Goal: Information Seeking & Learning: Learn about a topic

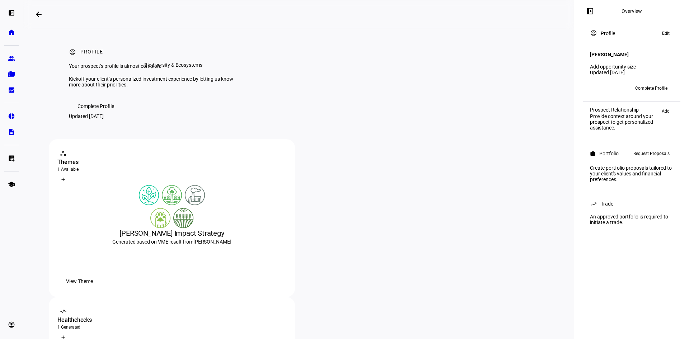
scroll to position [143, 0]
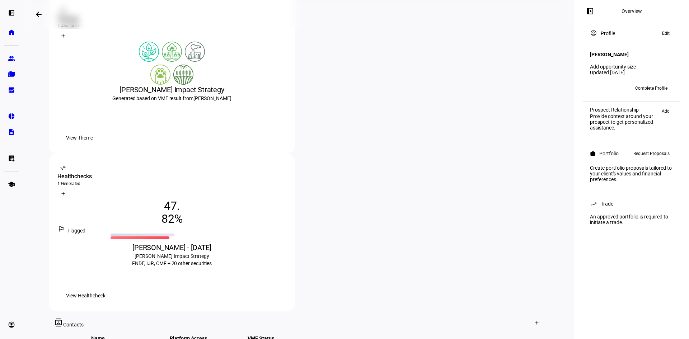
click at [93, 145] on span "View Theme" at bounding box center [79, 138] width 27 height 14
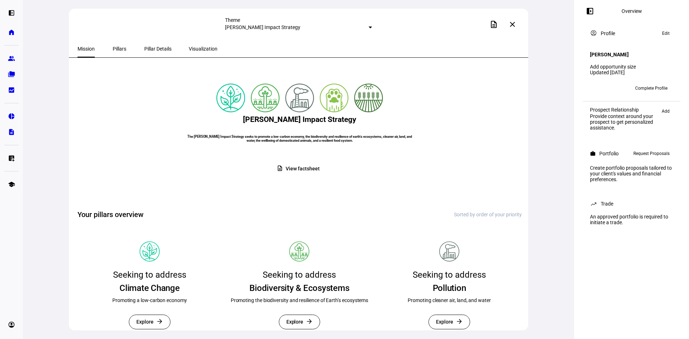
click at [120, 49] on span "Pillars" at bounding box center [120, 48] width 14 height 5
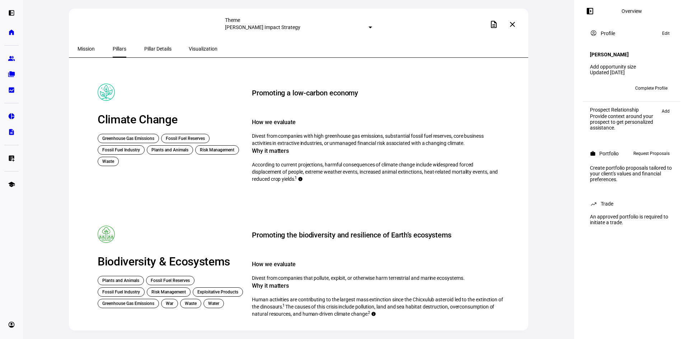
click at [149, 47] on span "Pillar Details" at bounding box center [157, 48] width 27 height 5
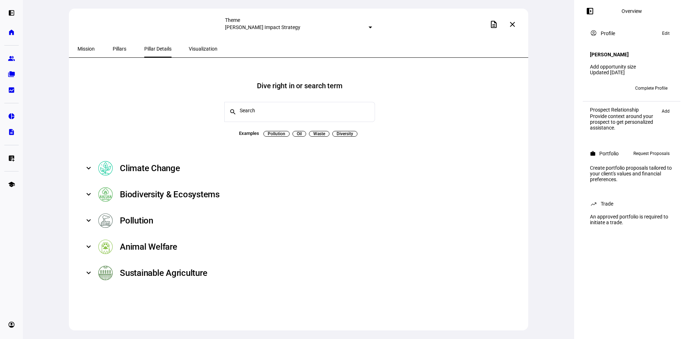
click at [189, 48] on span "Visualization" at bounding box center [203, 48] width 29 height 5
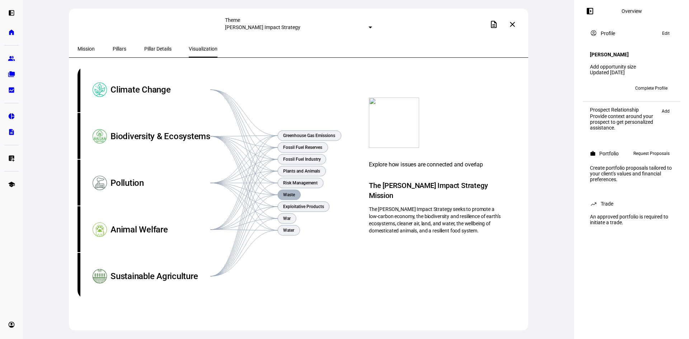
click at [294, 195] on text "Waste" at bounding box center [289, 194] width 12 height 5
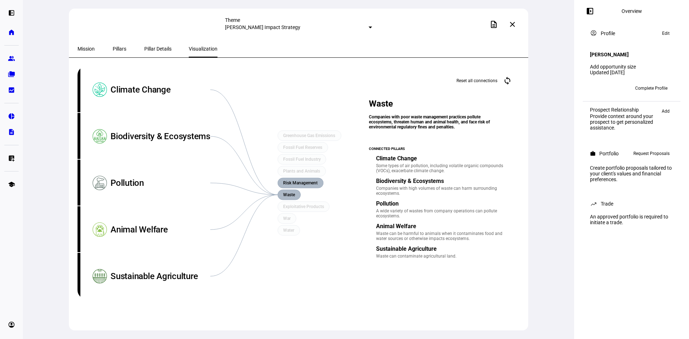
click at [298, 182] on text "Risk Management" at bounding box center [300, 182] width 34 height 5
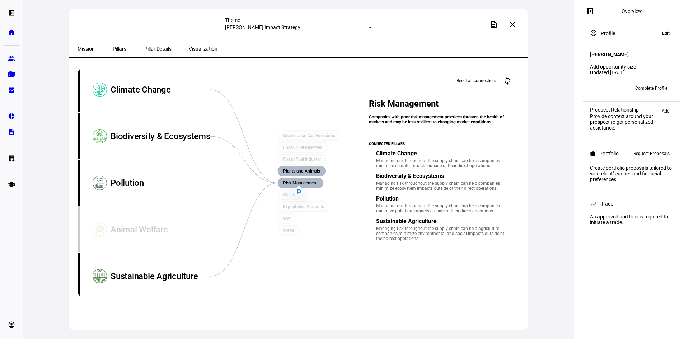
click at [304, 170] on text "Plants and Animals" at bounding box center [301, 171] width 37 height 5
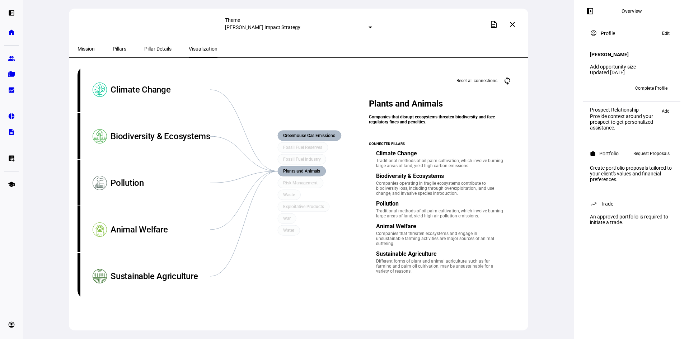
click at [297, 136] on text "Greenhouse Gas Emissions" at bounding box center [309, 135] width 52 height 5
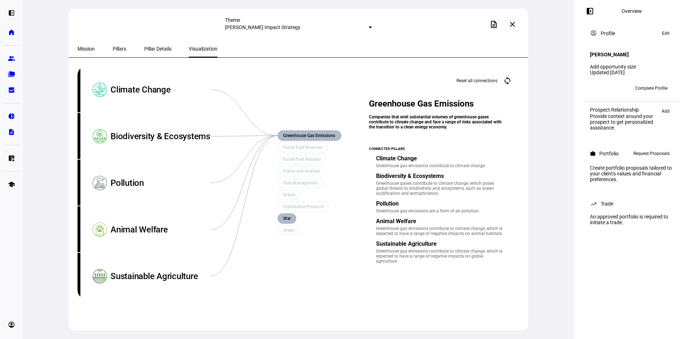
click at [290, 221] on rect at bounding box center [287, 218] width 18 height 10
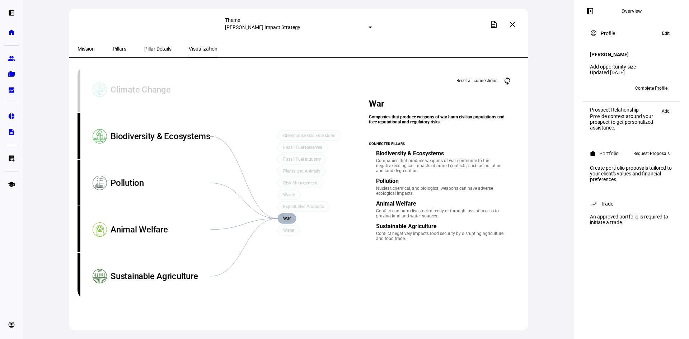
click at [515, 26] on mat-icon "close" at bounding box center [512, 24] width 9 height 9
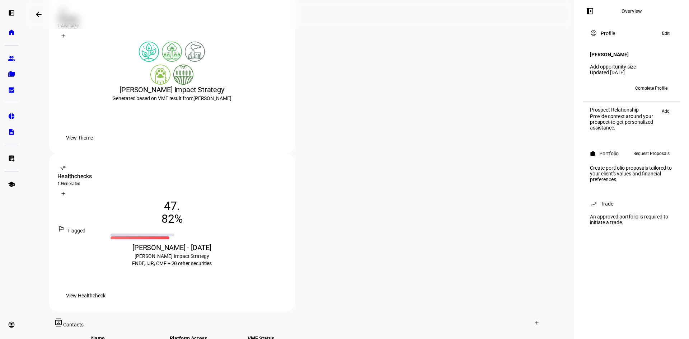
click at [105, 288] on span "View Healthcheck" at bounding box center [85, 295] width 39 height 14
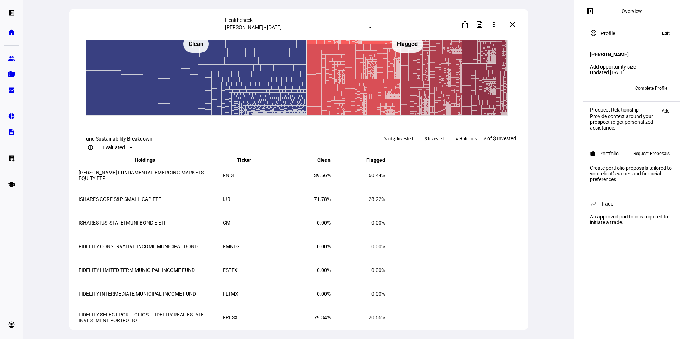
scroll to position [1076, 0]
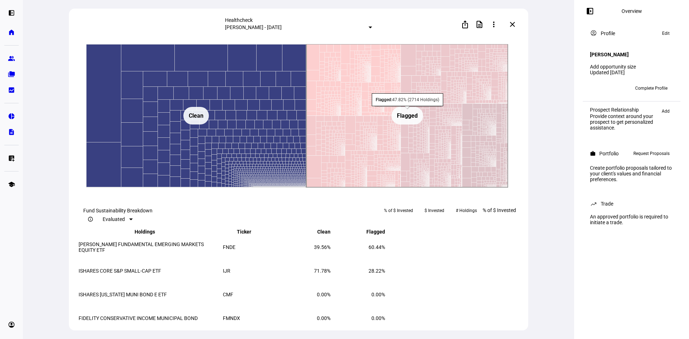
click at [402, 119] on text "Flagged ​ Flagged" at bounding box center [407, 115] width 21 height 7
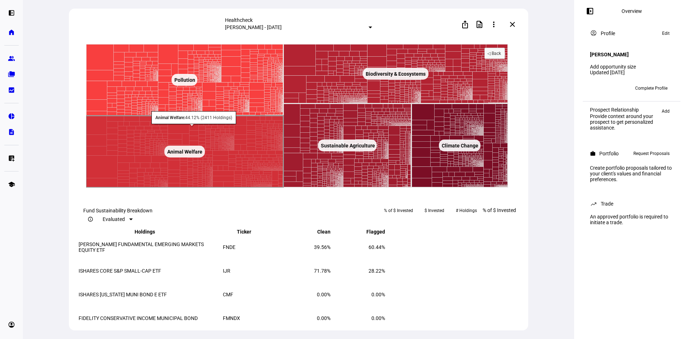
click at [186, 155] on text "Animal Welfare ​ Animal Welfare" at bounding box center [184, 152] width 35 height 6
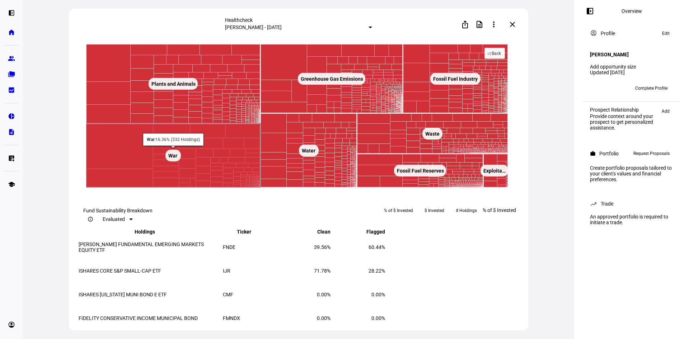
click at [174, 159] on text "War ​ War" at bounding box center [172, 156] width 9 height 6
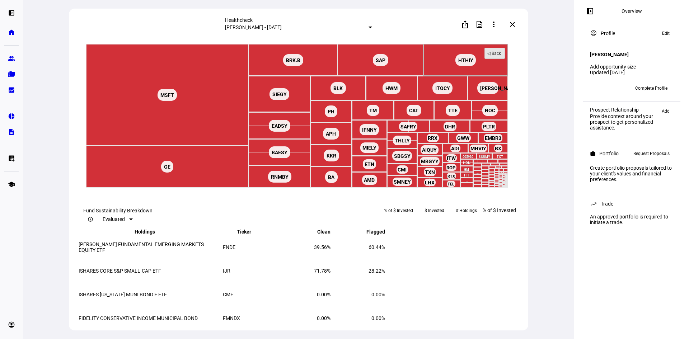
click at [499, 56] on text "◁ Back" at bounding box center [494, 53] width 14 height 5
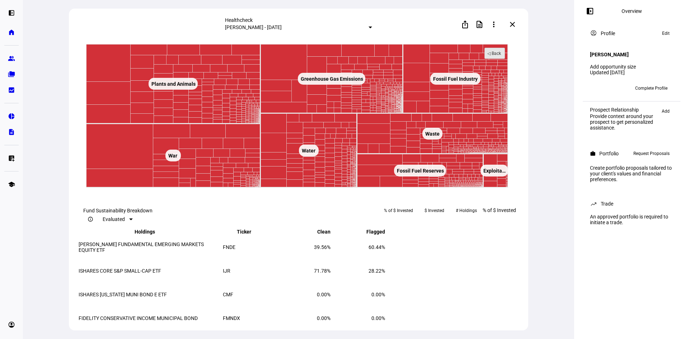
drag, startPoint x: 499, startPoint y: 145, endPoint x: 348, endPoint y: 100, distance: 157.6
click at [499, 56] on text "◁ Back" at bounding box center [494, 53] width 14 height 5
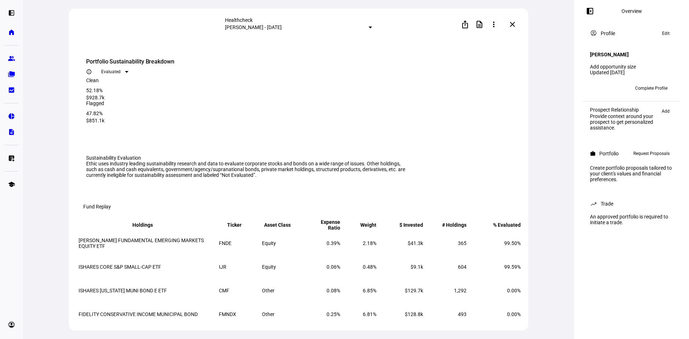
scroll to position [1076, 0]
